Goal: Task Accomplishment & Management: Manage account settings

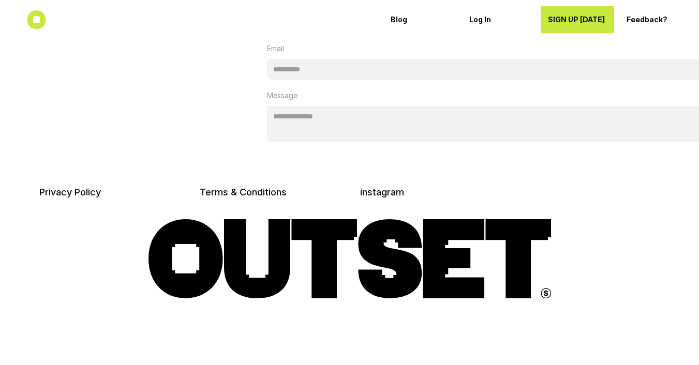
scroll to position [3423, 0]
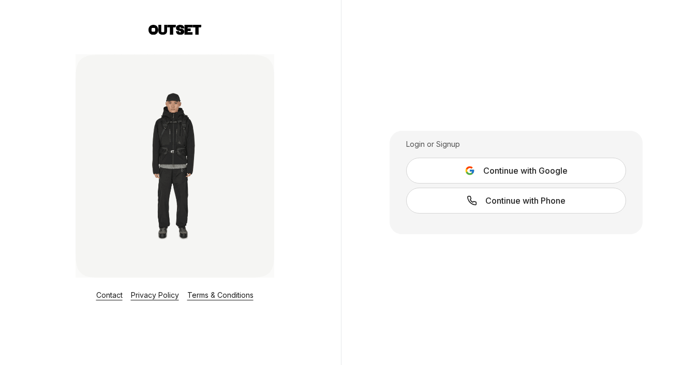
click at [528, 167] on span "Continue with Google" at bounding box center [525, 171] width 84 height 12
